Goal: Task Accomplishment & Management: Manage account settings

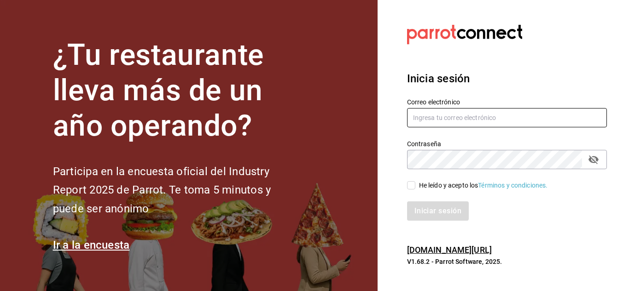
type input "mochomos.metepec@grupocosteno.com"
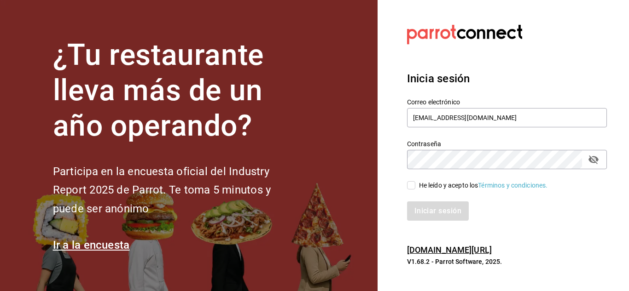
click at [411, 186] on input "He leído y acepto los Términos y condiciones." at bounding box center [411, 185] width 8 height 8
checkbox input "true"
click at [424, 221] on div "Inicia sesión Correo electrónico mochomos.metepec@grupocosteno.com Contraseña C…" at bounding box center [507, 145] width 200 height 173
click at [431, 210] on button "Iniciar sesión" at bounding box center [438, 211] width 63 height 19
